Goal: Information Seeking & Learning: Compare options

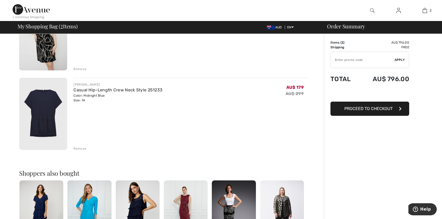
click at [78, 147] on div "Remove" at bounding box center [79, 148] width 13 height 5
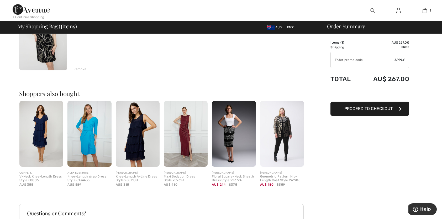
scroll to position [26, 0]
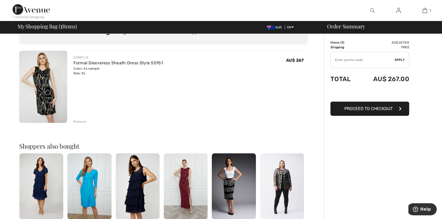
click at [80, 121] on div "Remove" at bounding box center [79, 121] width 13 height 5
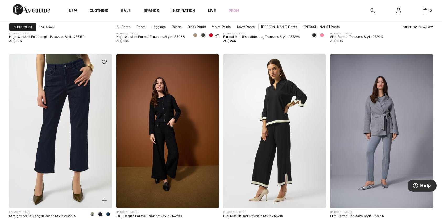
scroll to position [2438, 0]
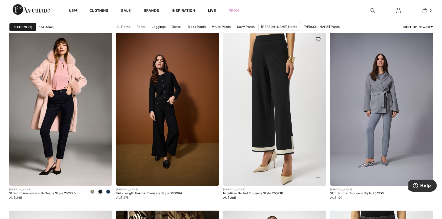
click at [248, 150] on img at bounding box center [274, 108] width 103 height 154
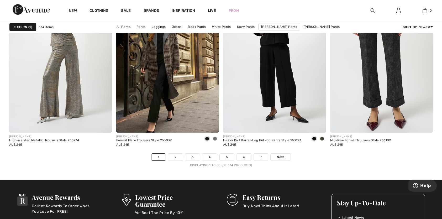
scroll to position [2674, 0]
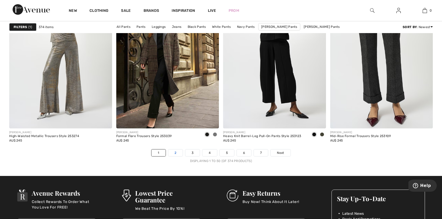
click at [177, 151] on link "2" at bounding box center [175, 152] width 14 height 7
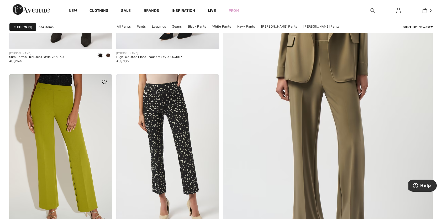
scroll to position [262, 0]
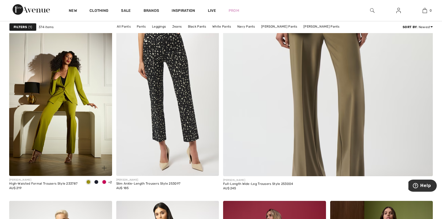
click at [96, 181] on span at bounding box center [96, 182] width 4 height 4
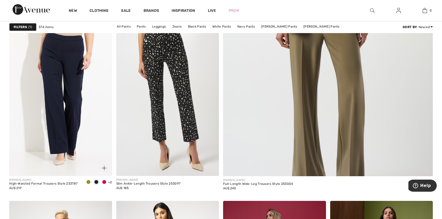
click at [104, 182] on span at bounding box center [104, 182] width 4 height 4
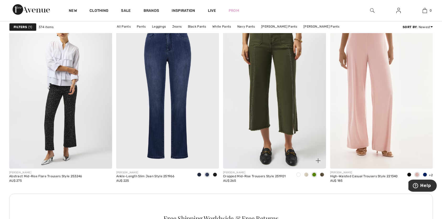
scroll to position [629, 0]
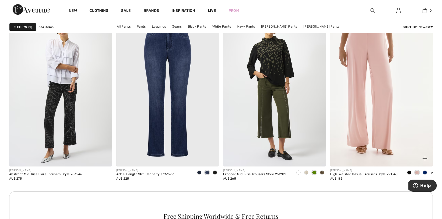
click at [423, 171] on span at bounding box center [424, 172] width 4 height 4
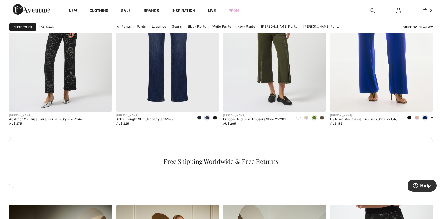
scroll to position [655, 0]
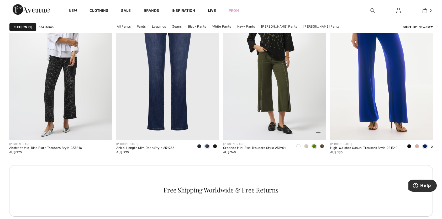
click at [315, 144] on span at bounding box center [314, 146] width 4 height 4
click at [307, 146] on span at bounding box center [306, 146] width 4 height 4
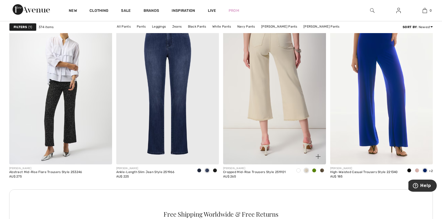
scroll to position [603, 0]
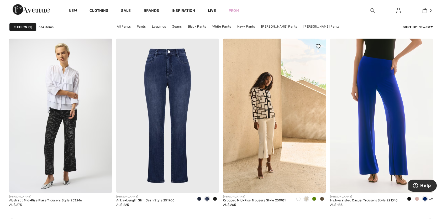
click at [312, 196] on div at bounding box center [314, 199] width 8 height 9
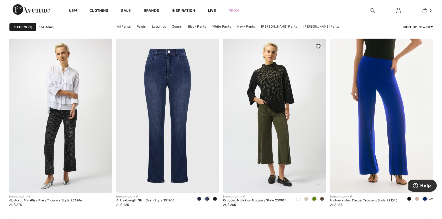
click at [298, 198] on span at bounding box center [298, 198] width 4 height 4
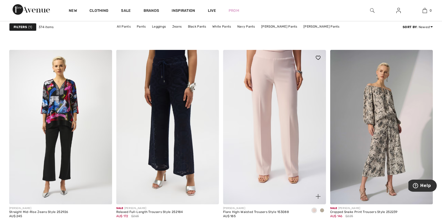
scroll to position [2281, 0]
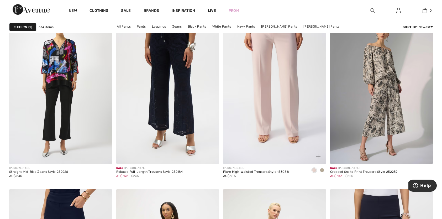
click at [321, 168] on span at bounding box center [322, 170] width 4 height 4
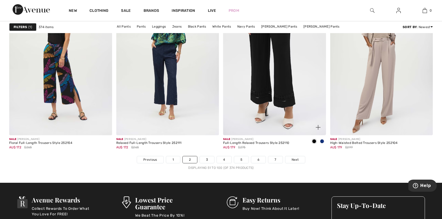
scroll to position [2727, 0]
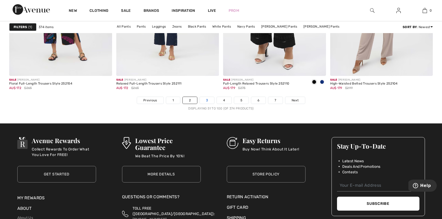
click at [205, 98] on link "3" at bounding box center [207, 100] width 14 height 7
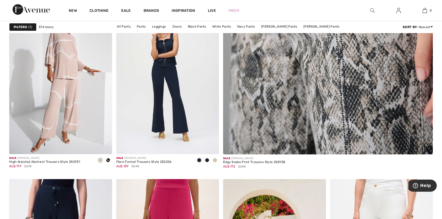
scroll to position [288, 0]
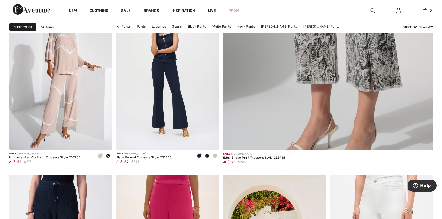
click at [99, 156] on span at bounding box center [100, 155] width 4 height 4
click at [108, 155] on span at bounding box center [108, 155] width 4 height 4
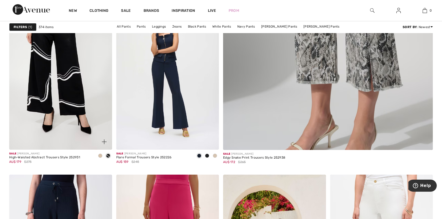
click at [100, 155] on span at bounding box center [100, 155] width 4 height 4
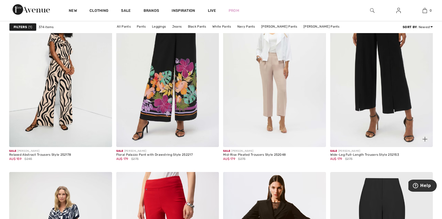
scroll to position [1075, 0]
click at [381, 104] on img at bounding box center [381, 69] width 103 height 154
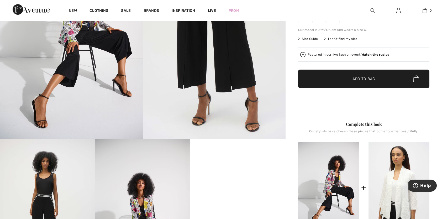
scroll to position [184, 0]
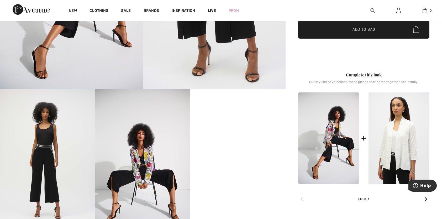
click at [237, 137] on video "Your browser does not support the video tag." at bounding box center [237, 112] width 95 height 47
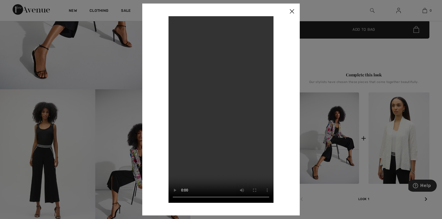
click at [291, 10] on img at bounding box center [292, 11] width 16 height 16
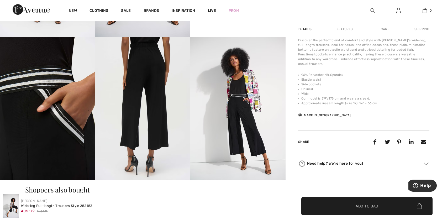
scroll to position [367, 0]
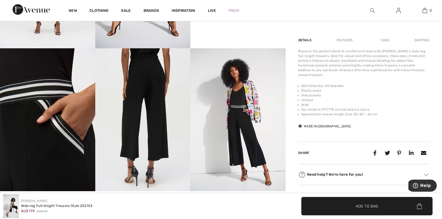
click at [149, 86] on img at bounding box center [142, 119] width 95 height 142
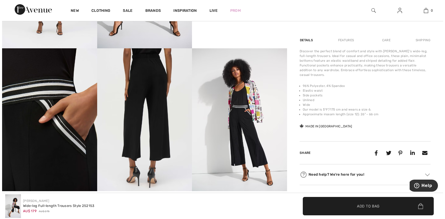
scroll to position [370, 0]
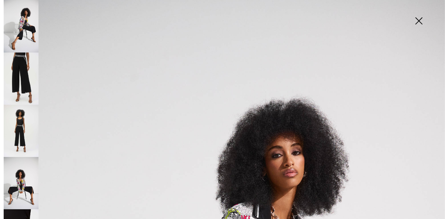
click at [25, 65] on img at bounding box center [21, 78] width 35 height 52
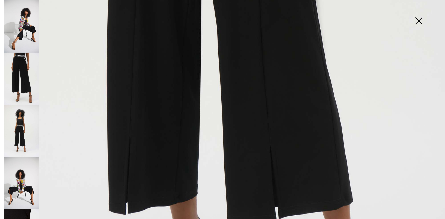
scroll to position [262, 0]
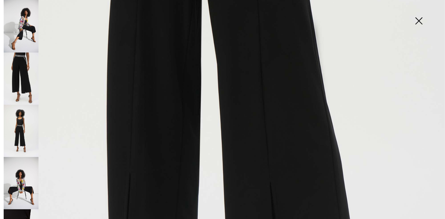
click at [417, 22] on img at bounding box center [419, 21] width 26 height 27
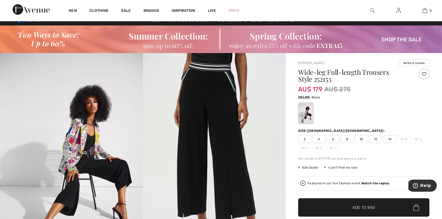
scroll to position [0, 0]
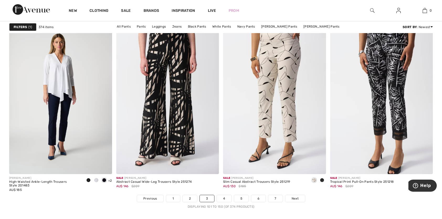
scroll to position [2622, 0]
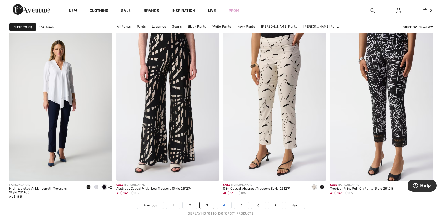
click at [225, 204] on link "4" at bounding box center [224, 205] width 14 height 7
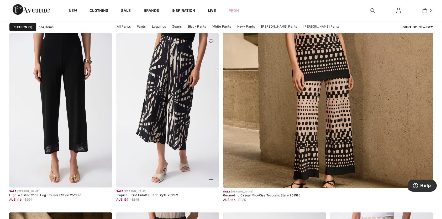
scroll to position [262, 0]
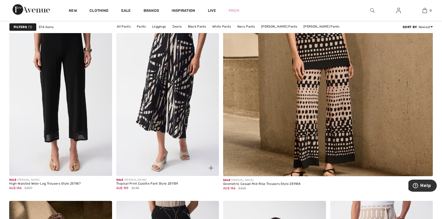
click at [165, 108] on img at bounding box center [167, 99] width 103 height 154
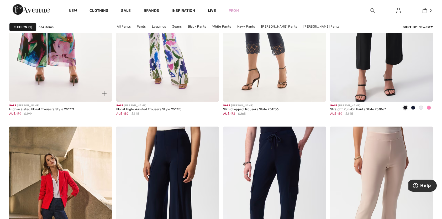
scroll to position [1023, 0]
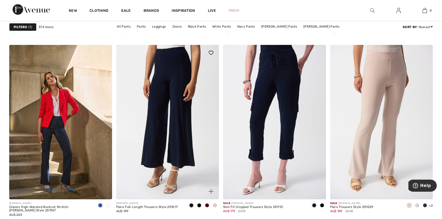
click at [214, 205] on span at bounding box center [215, 205] width 4 height 4
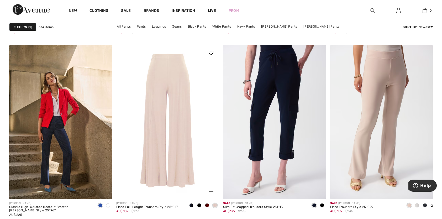
click at [208, 205] on span at bounding box center [207, 205] width 4 height 4
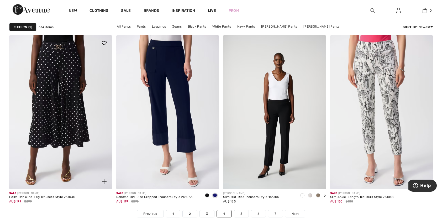
scroll to position [2622, 0]
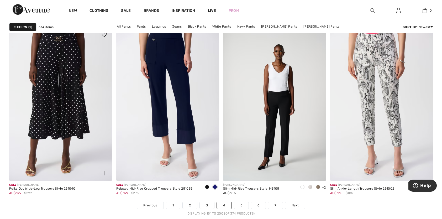
click at [71, 105] on img at bounding box center [60, 104] width 103 height 154
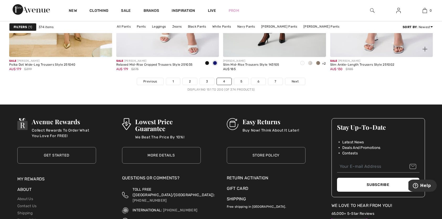
scroll to position [2753, 0]
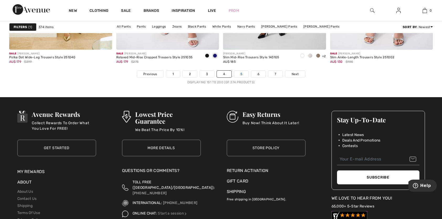
click at [239, 72] on link "5" at bounding box center [241, 74] width 14 height 7
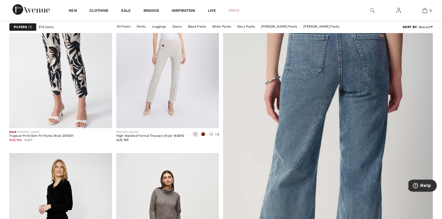
scroll to position [288, 0]
